Goal: Obtain resource: Obtain resource

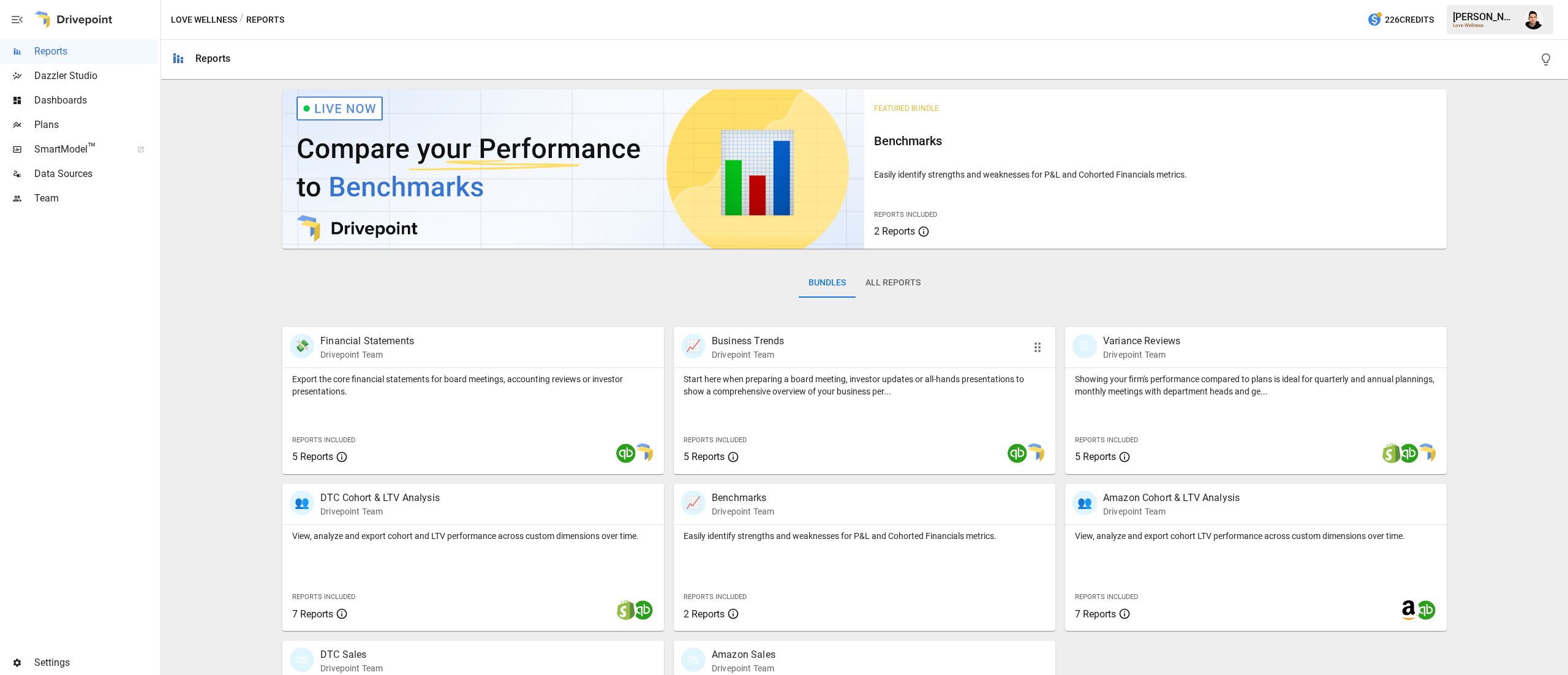
scroll to position [118, 0]
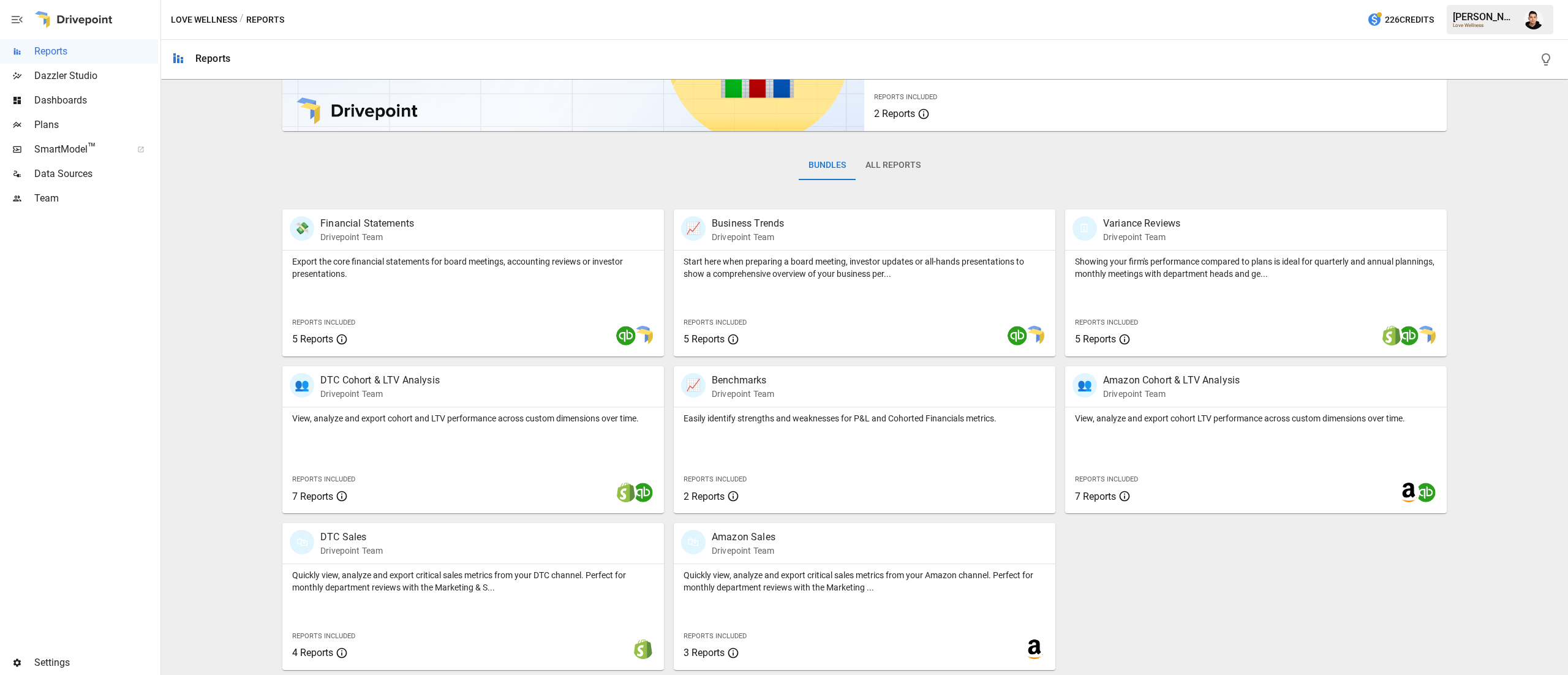
click at [47, 116] on div "Plans" at bounding box center [79, 124] width 158 height 25
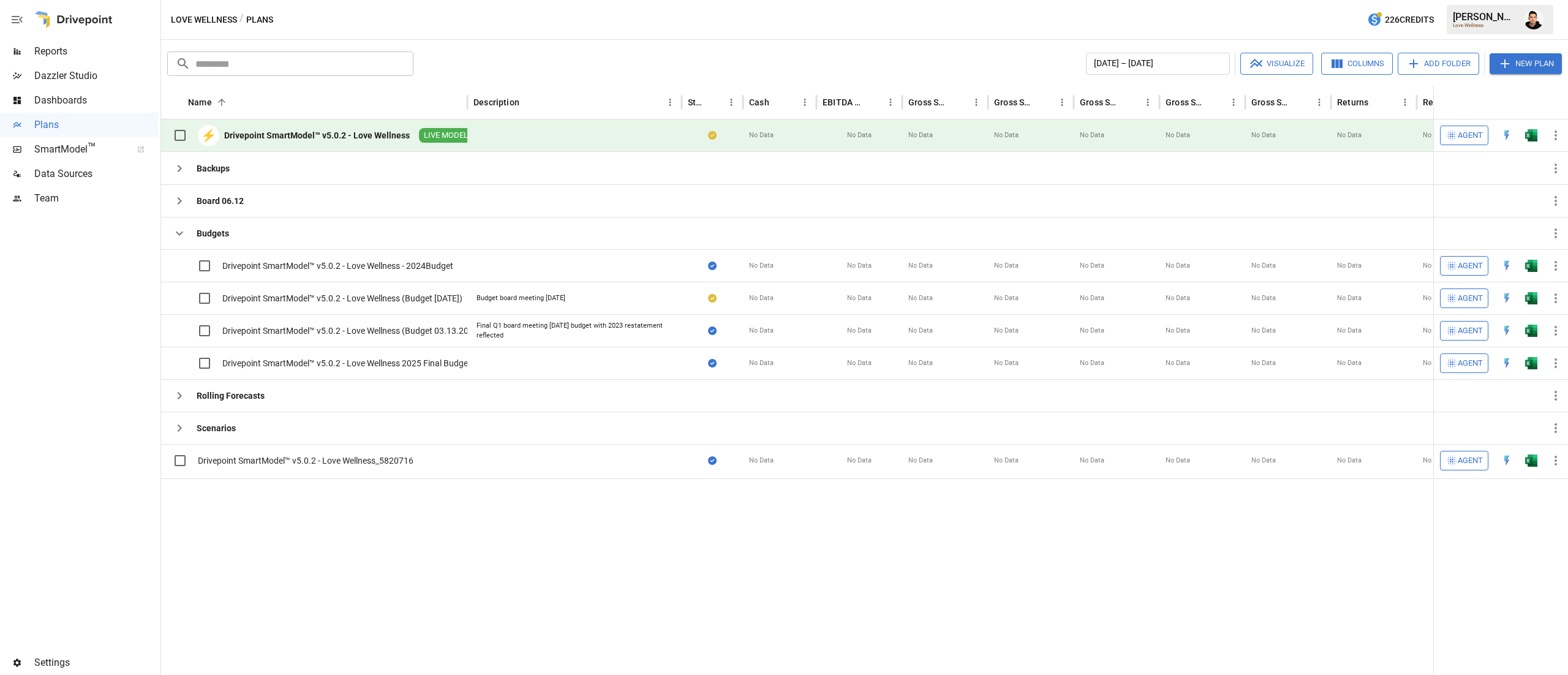
click at [1529, 134] on img "Open in Excel" at bounding box center [1531, 135] width 12 height 12
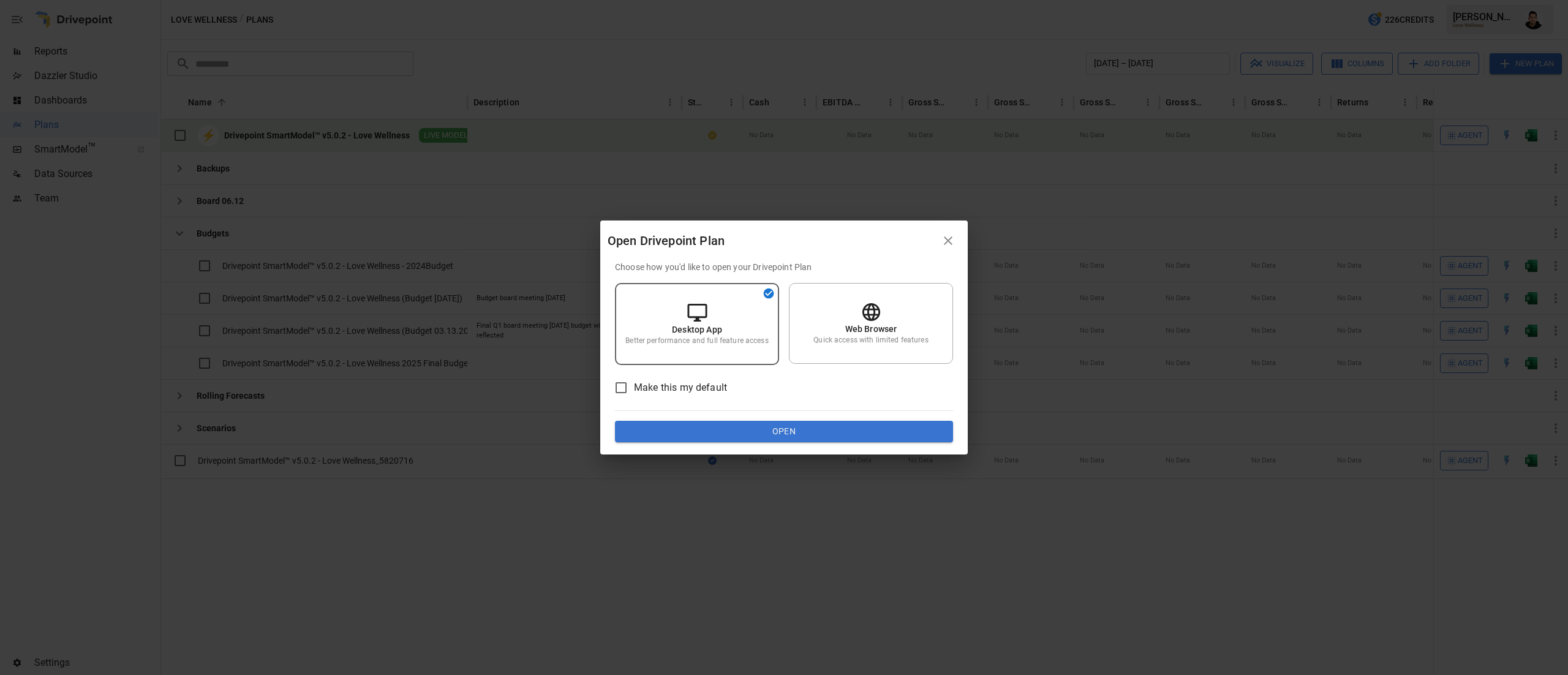
click at [811, 416] on div "Choose how you'd like to open your Drivepoint Plan Desktop App Better performan…" at bounding box center [783, 352] width 338 height 182
click at [821, 421] on button "Open" at bounding box center [783, 431] width 338 height 22
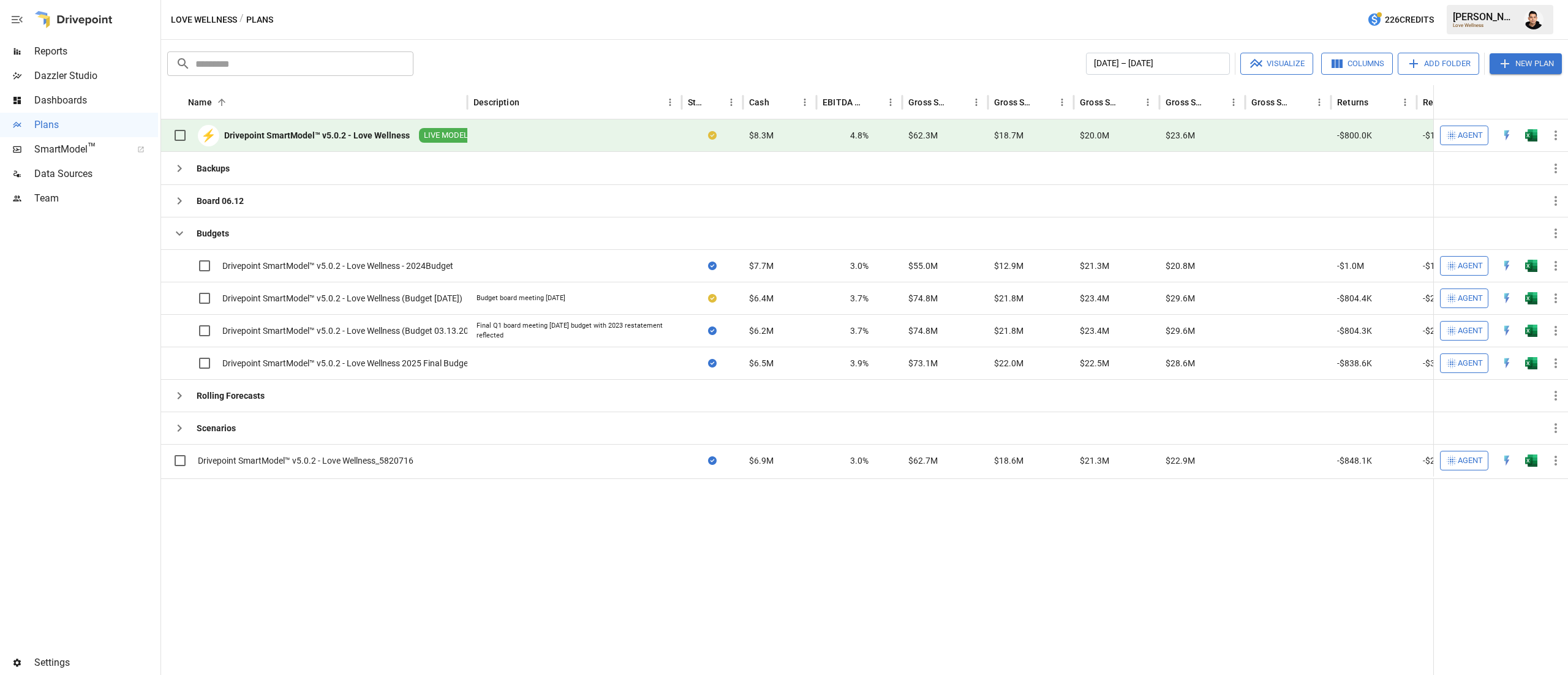
click at [1536, 137] on img "Open in Excel" at bounding box center [1531, 135] width 12 height 12
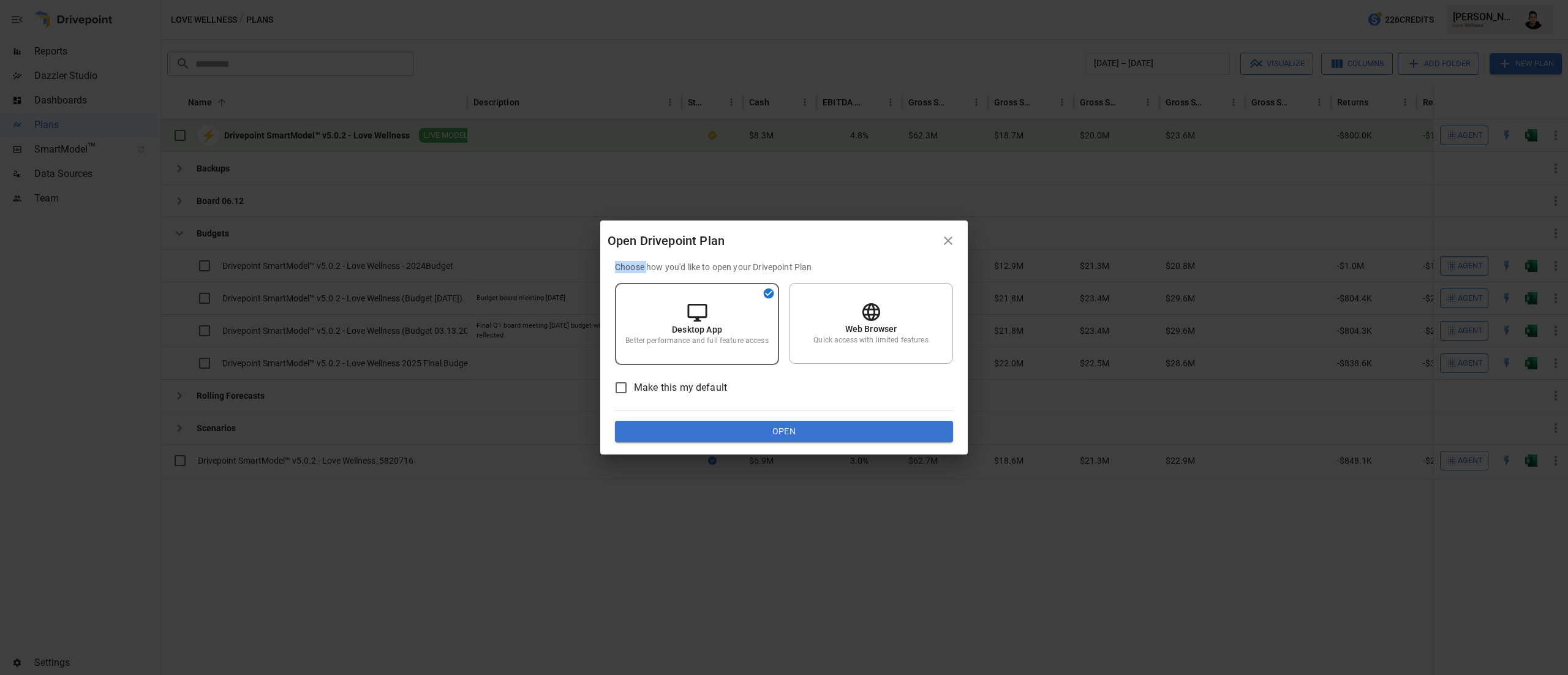
click at [1536, 137] on div "Open Drivepoint Plan Choose how you'd like to open your Drivepoint Plan Desktop…" at bounding box center [784, 337] width 1568 height 675
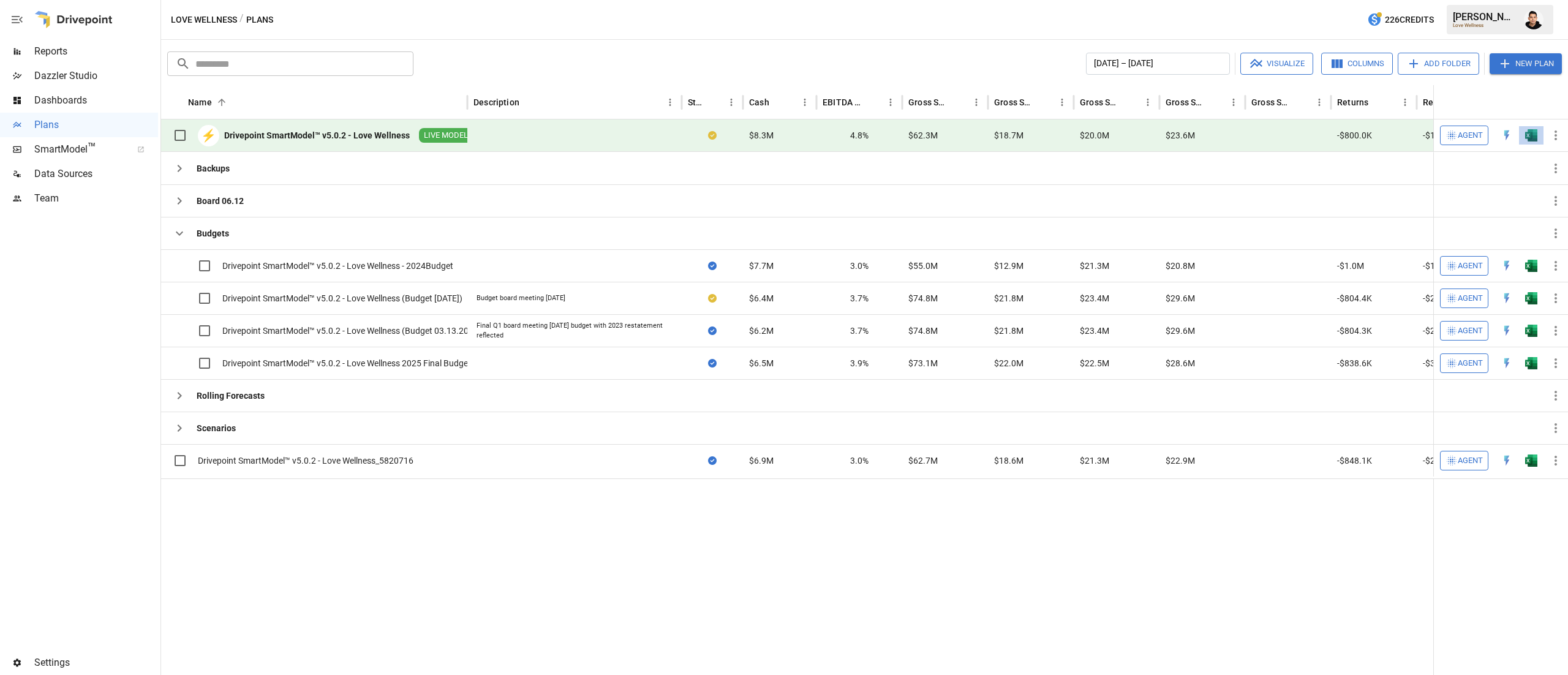
click at [1522, 137] on button "button" at bounding box center [1531, 135] width 39 height 18
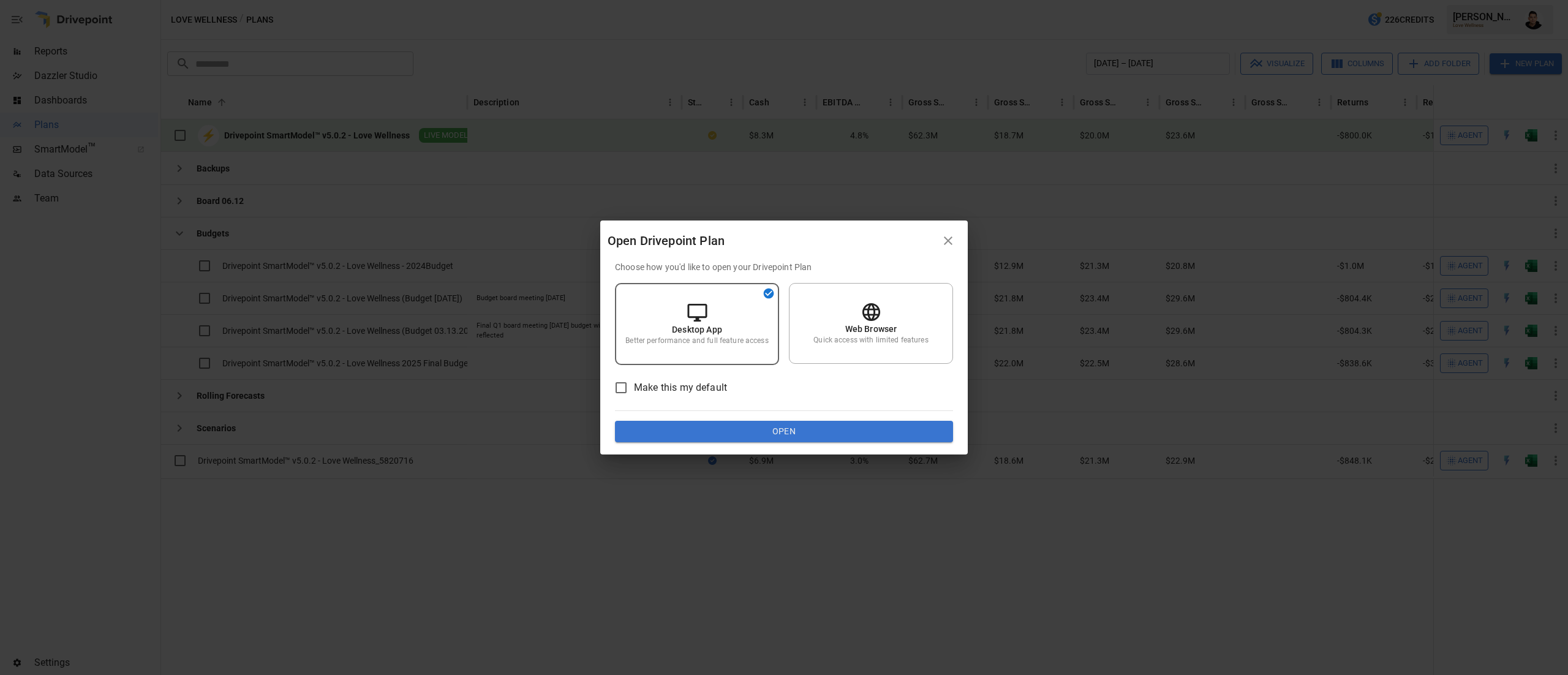
click at [834, 435] on button "Open" at bounding box center [783, 431] width 338 height 22
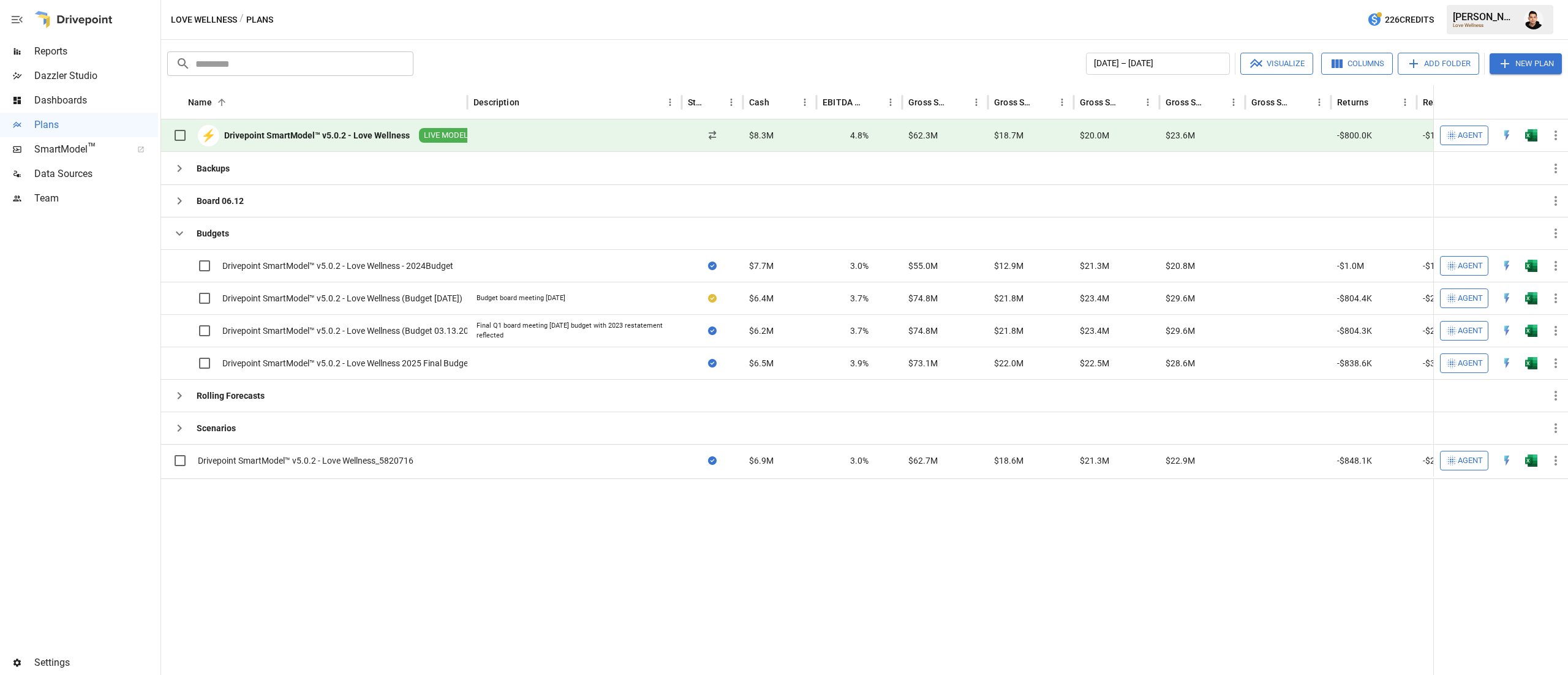
scroll to position [0, 2679]
